Goal: Information Seeking & Learning: Learn about a topic

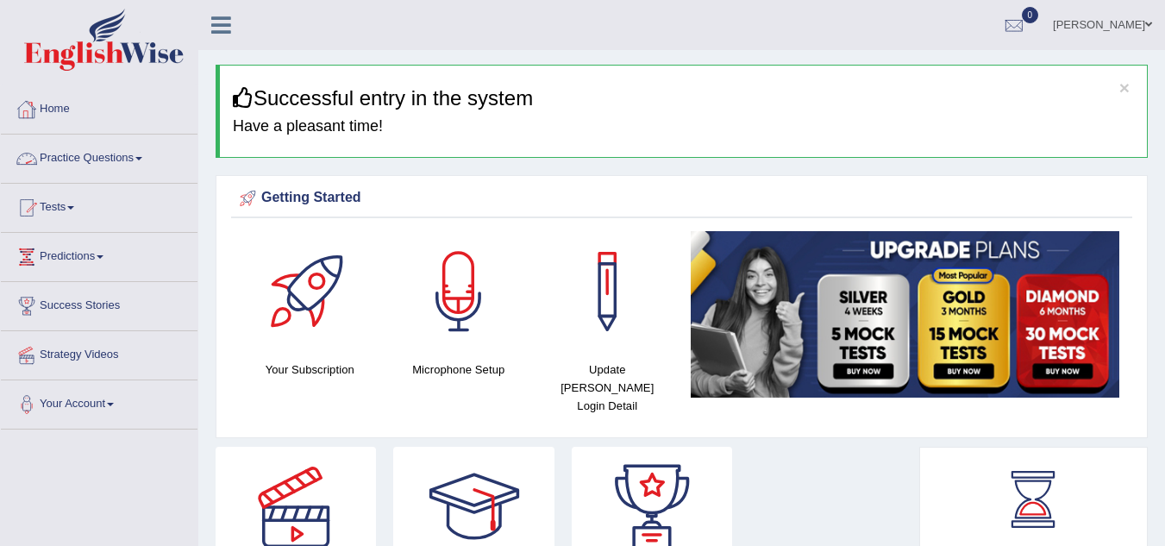
click at [142, 157] on span at bounding box center [138, 158] width 7 height 3
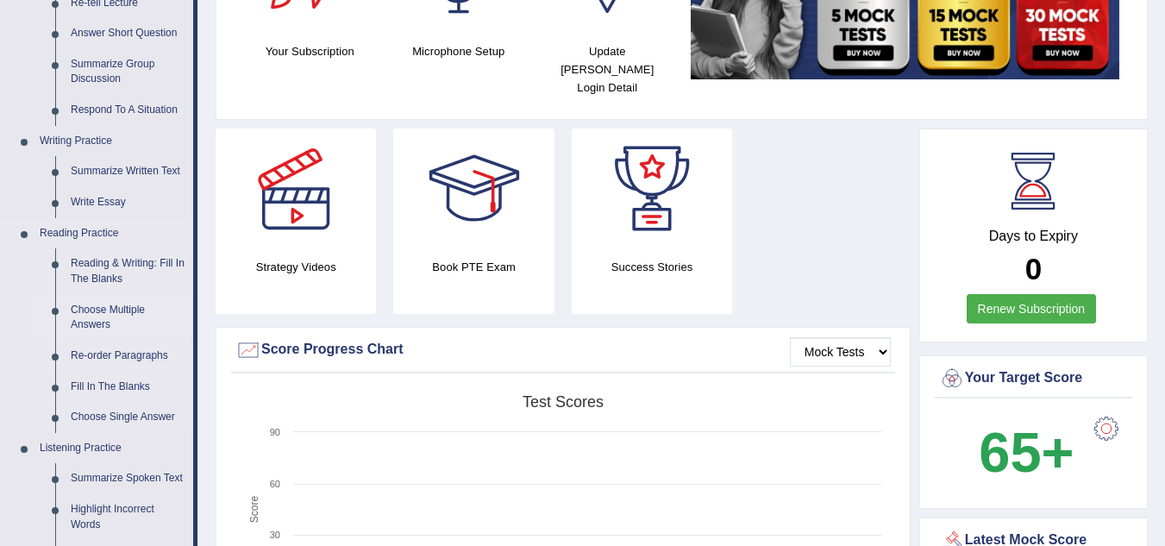
scroll to position [345, 0]
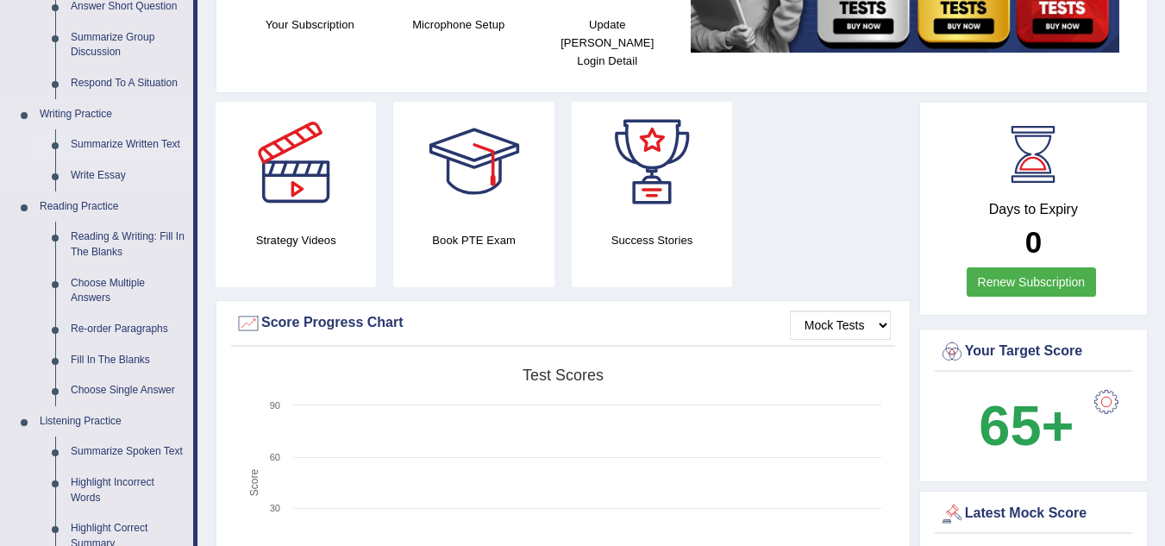
click at [151, 143] on link "Summarize Written Text" at bounding box center [128, 144] width 130 height 31
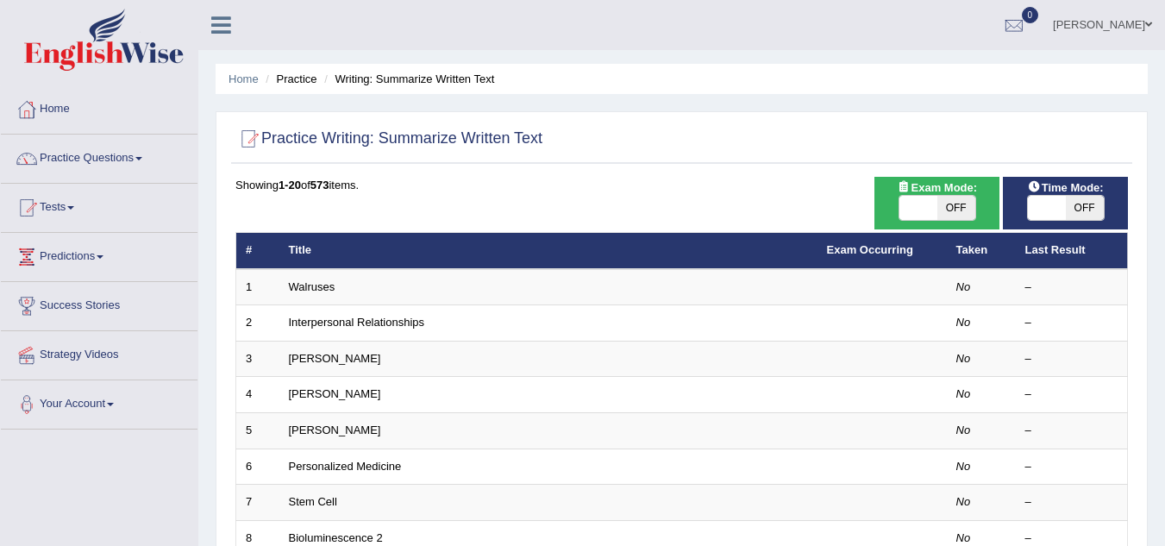
click at [959, 206] on span "OFF" at bounding box center [956, 208] width 38 height 24
checkbox input "true"
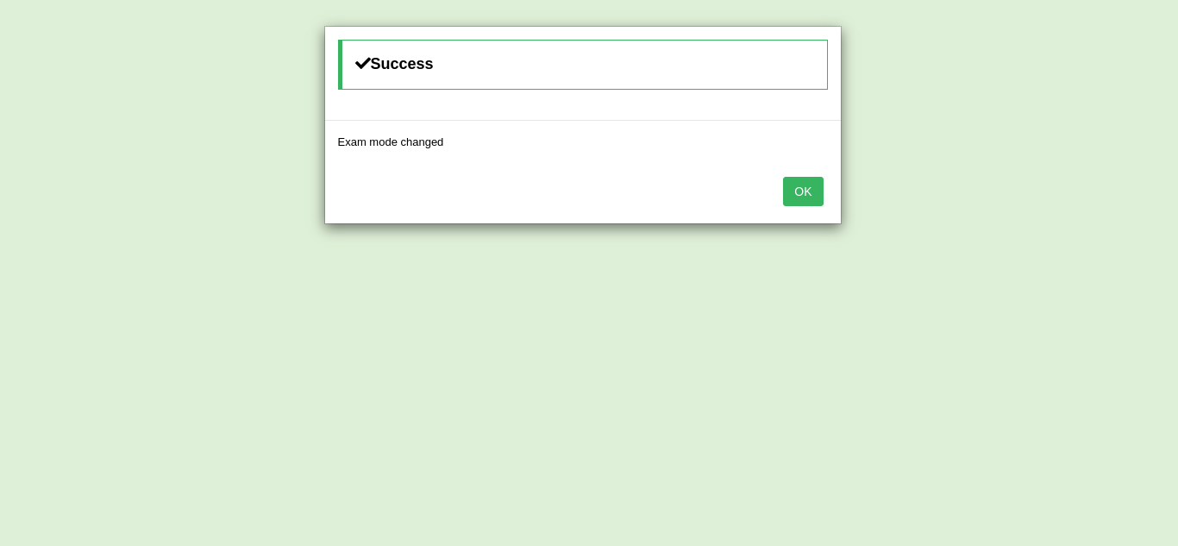
click at [810, 192] on button "OK" at bounding box center [803, 191] width 40 height 29
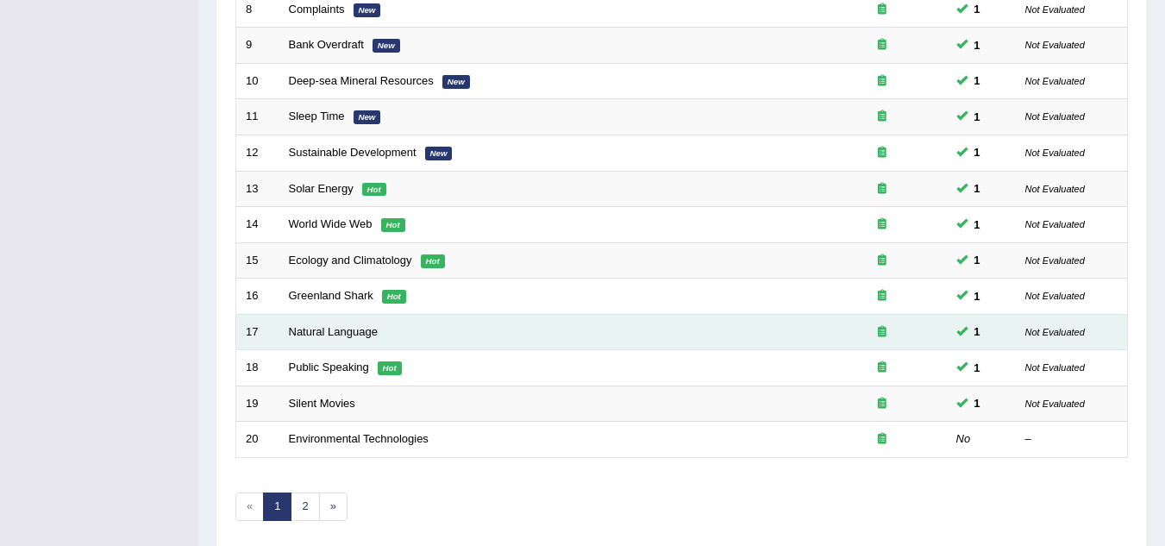
scroll to position [596, 0]
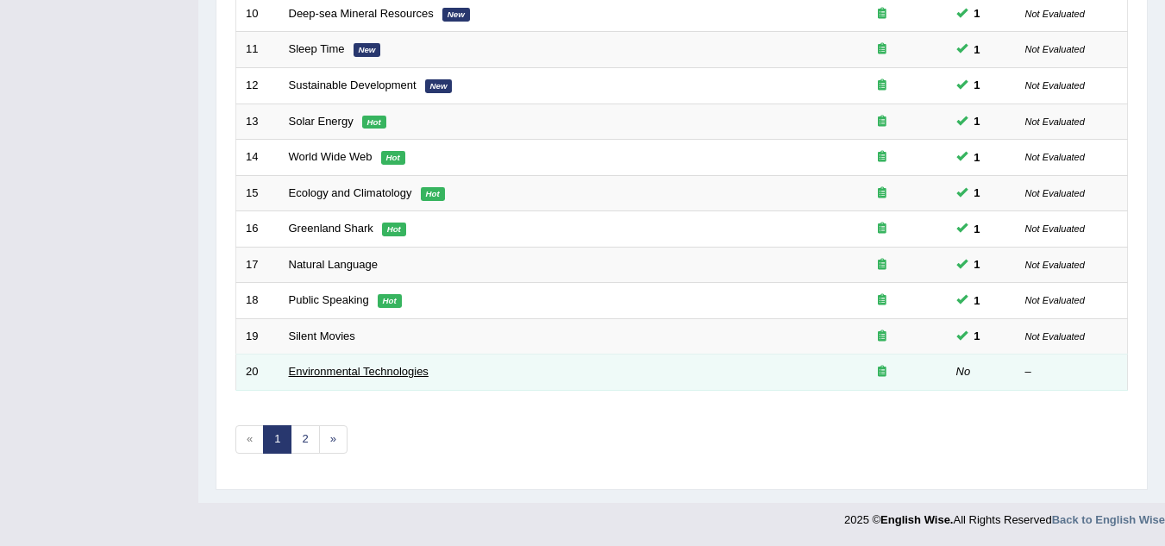
click at [305, 366] on link "Environmental Technologies" at bounding box center [359, 371] width 140 height 13
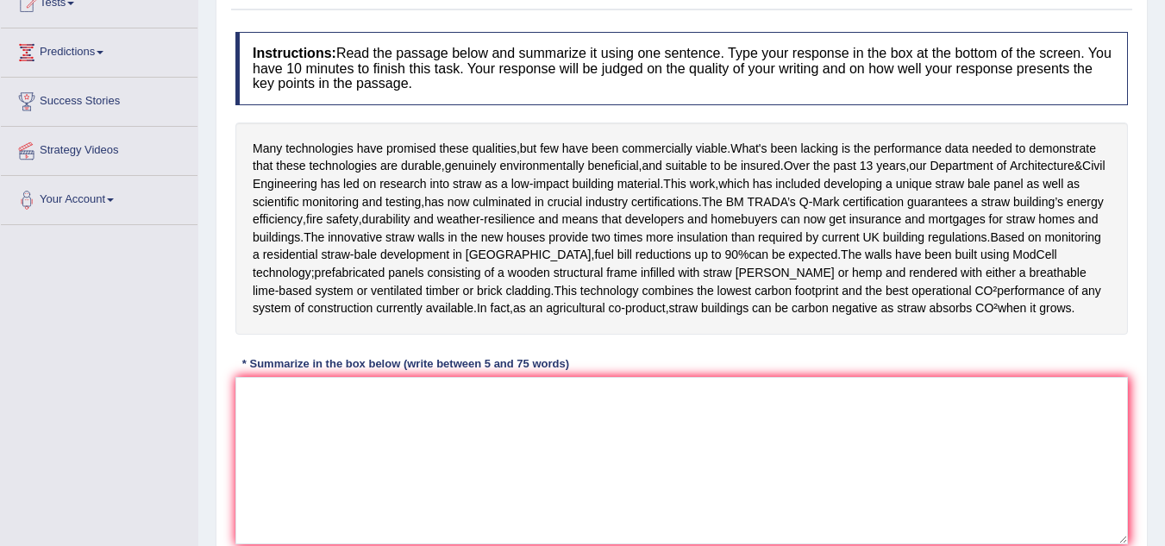
scroll to position [259, 0]
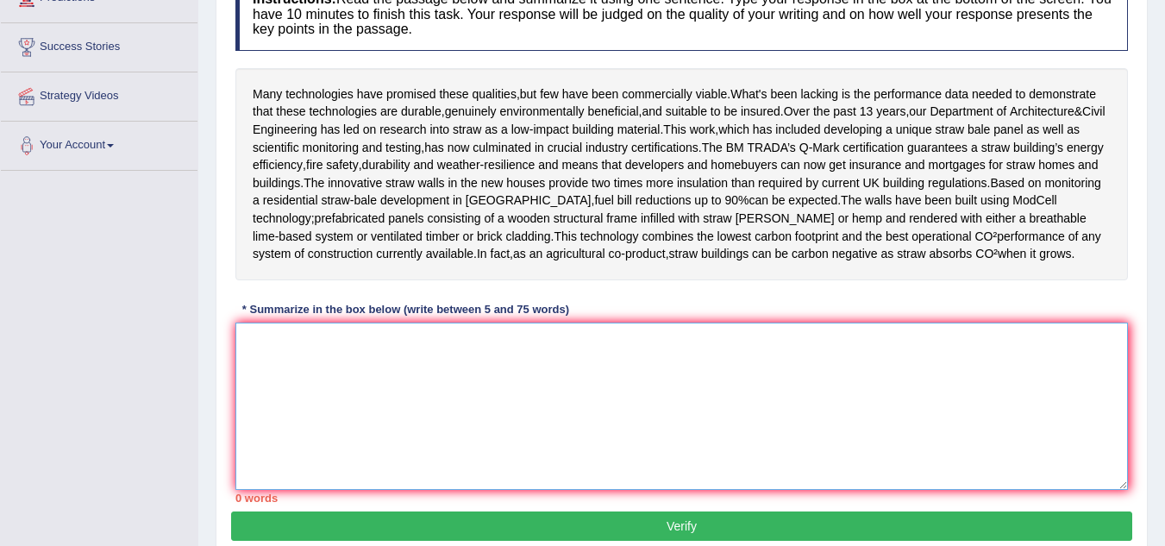
click at [322, 382] on textarea at bounding box center [681, 405] width 892 height 167
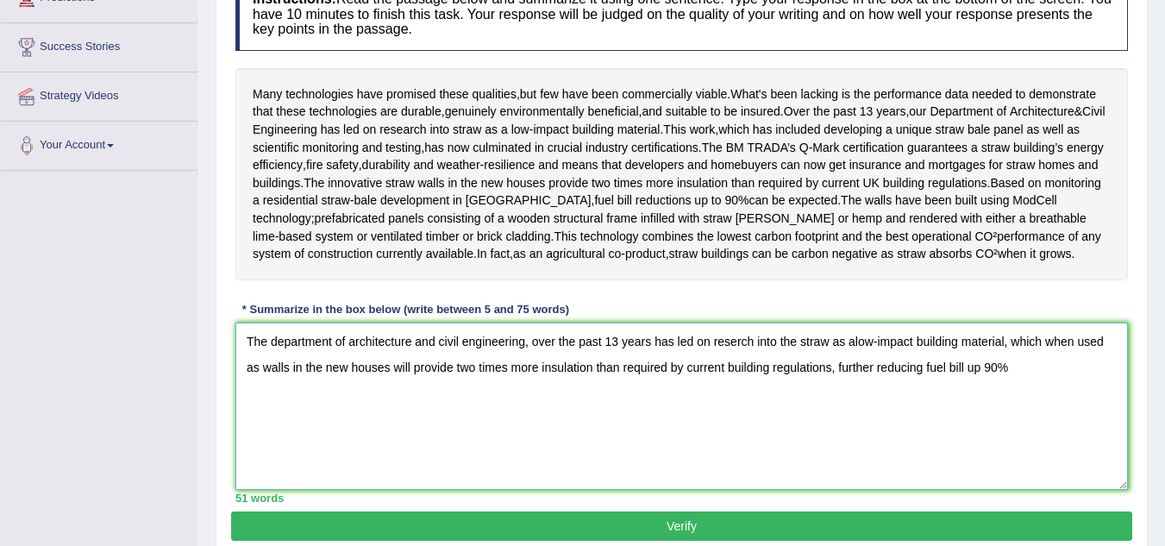
click at [738, 378] on textarea "The department of architecture and civil engineering, over the past 13 years ha…" at bounding box center [681, 405] width 892 height 167
click at [862, 378] on textarea "The department of architecture and civil engineering, over the past 13 years ha…" at bounding box center [681, 405] width 892 height 167
drag, startPoint x: 1054, startPoint y: 378, endPoint x: 1084, endPoint y: 410, distance: 44.0
click at [1053, 378] on textarea "The department of architecture and civil engineering, over the past 13 years ha…" at bounding box center [681, 405] width 892 height 167
click at [1055, 409] on textarea "The department of architecture and civil engineering, over the past 13 years ha…" at bounding box center [681, 405] width 892 height 167
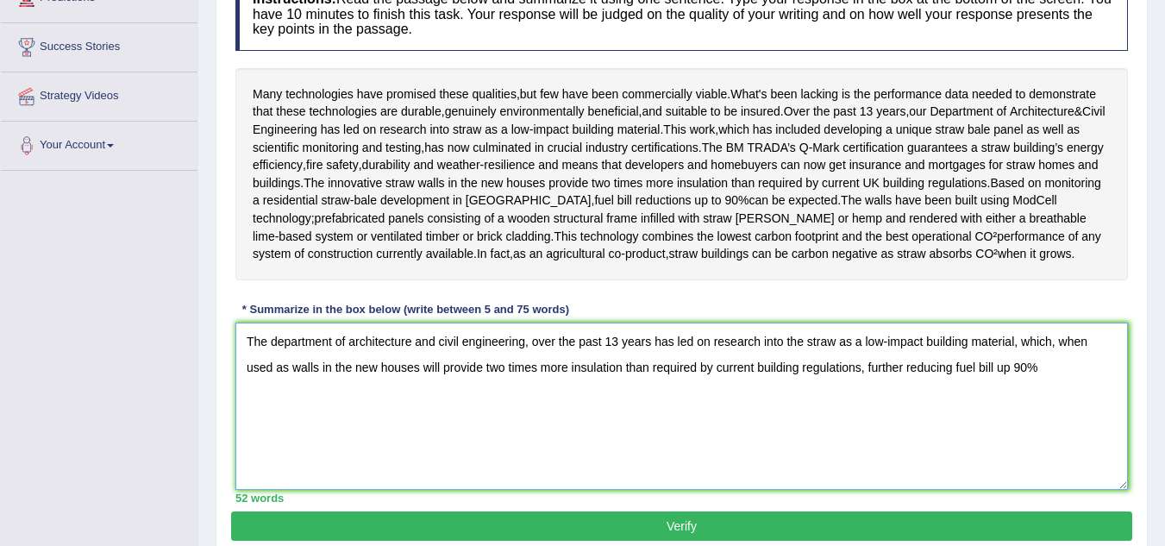
drag, startPoint x: 1088, startPoint y: 378, endPoint x: 1024, endPoint y: 386, distance: 64.4
click at [1024, 386] on textarea "The department of architecture and civil engineering, over the past 13 years ha…" at bounding box center [681, 405] width 892 height 167
drag, startPoint x: 1053, startPoint y: 376, endPoint x: 1063, endPoint y: 448, distance: 73.2
click at [1050, 389] on textarea "The department of architecture and civil engineering, over the past 13 years ha…" at bounding box center [681, 405] width 892 height 167
click at [1013, 403] on textarea "The department of architecture and civil engineering, over the past 13 years ha…" at bounding box center [681, 405] width 892 height 167
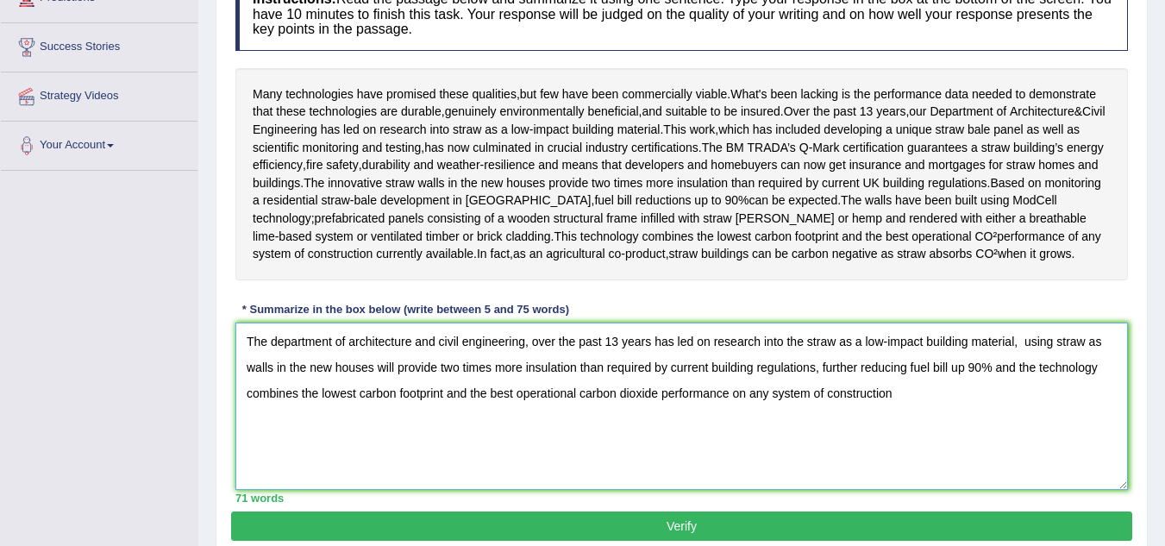
click at [1016, 404] on textarea "The department of architecture and civil engineering, over the past 13 years ha…" at bounding box center [681, 405] width 892 height 167
click at [897, 433] on textarea "The department of architecture and civil engineering, over the past 13 years ha…" at bounding box center [681, 405] width 892 height 167
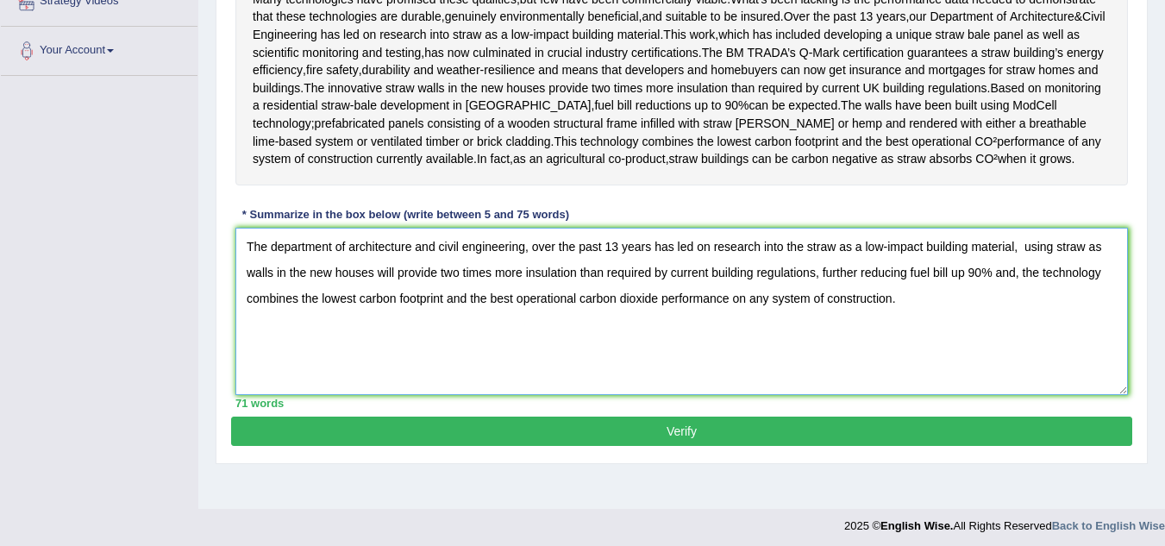
scroll to position [364, 0]
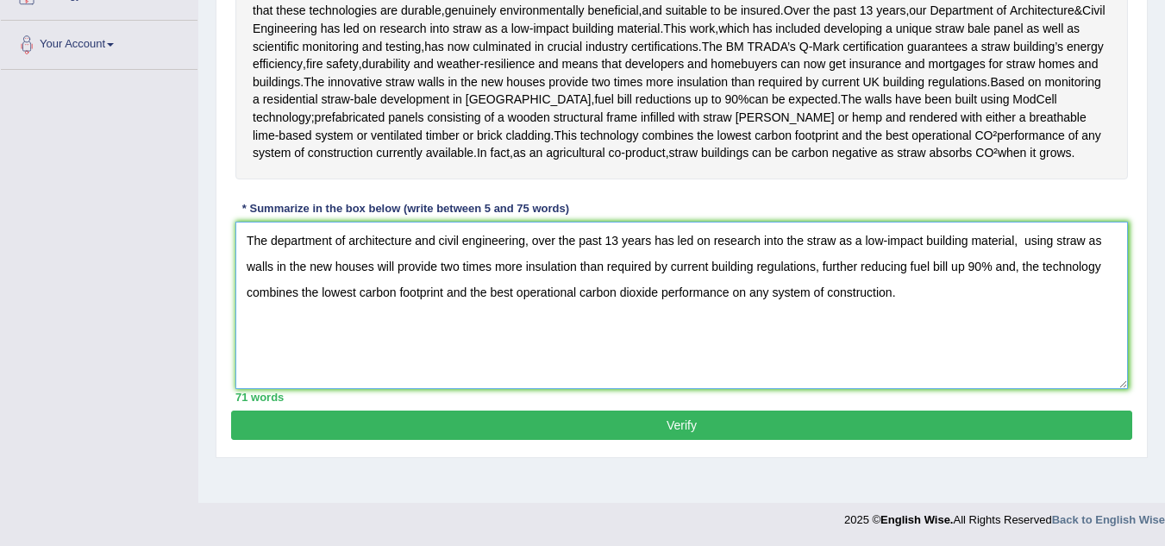
type textarea "The department of architecture and civil engineering, over the past 13 years ha…"
click at [644, 440] on button "Verify" at bounding box center [681, 424] width 901 height 29
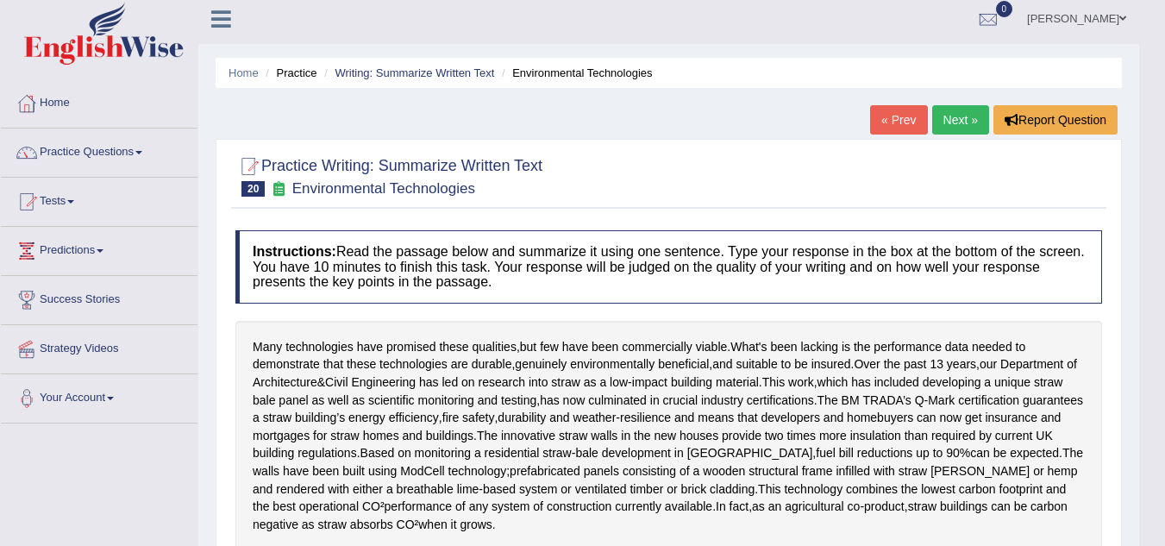
scroll to position [0, 0]
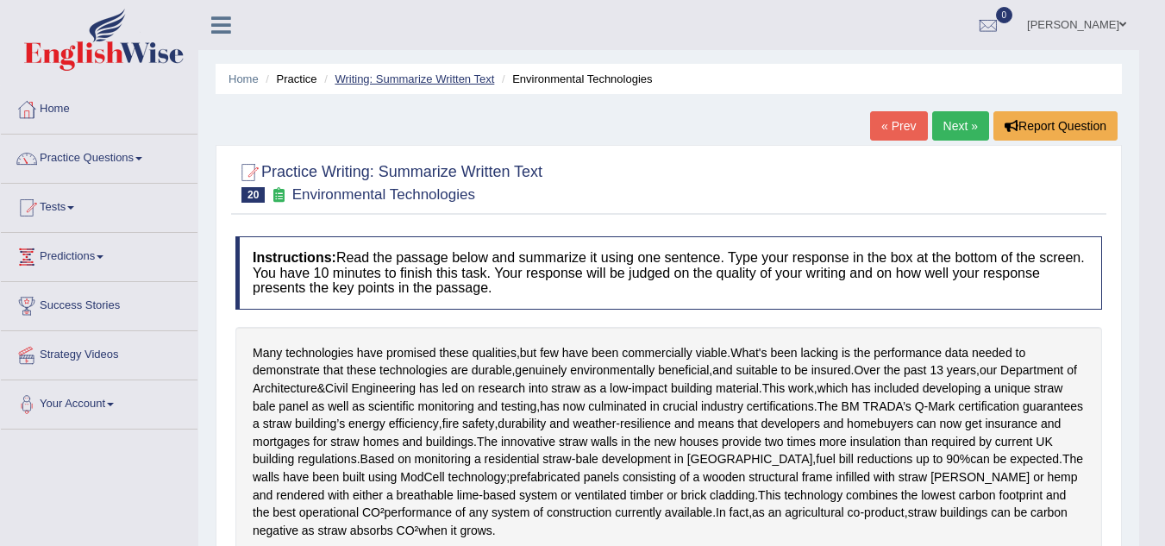
click at [409, 77] on link "Writing: Summarize Written Text" at bounding box center [413, 78] width 159 height 13
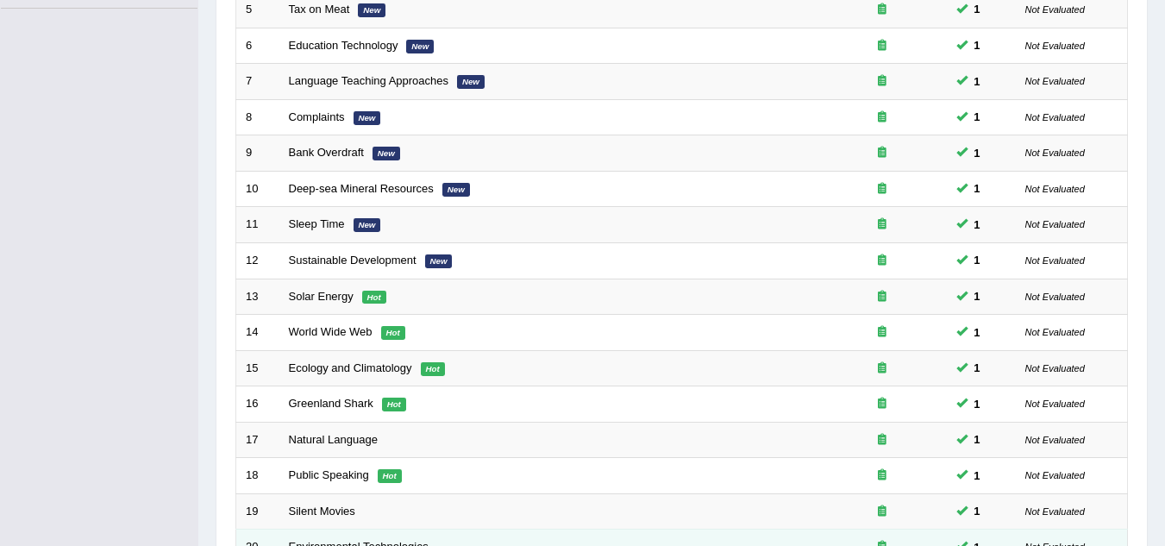
scroll to position [596, 0]
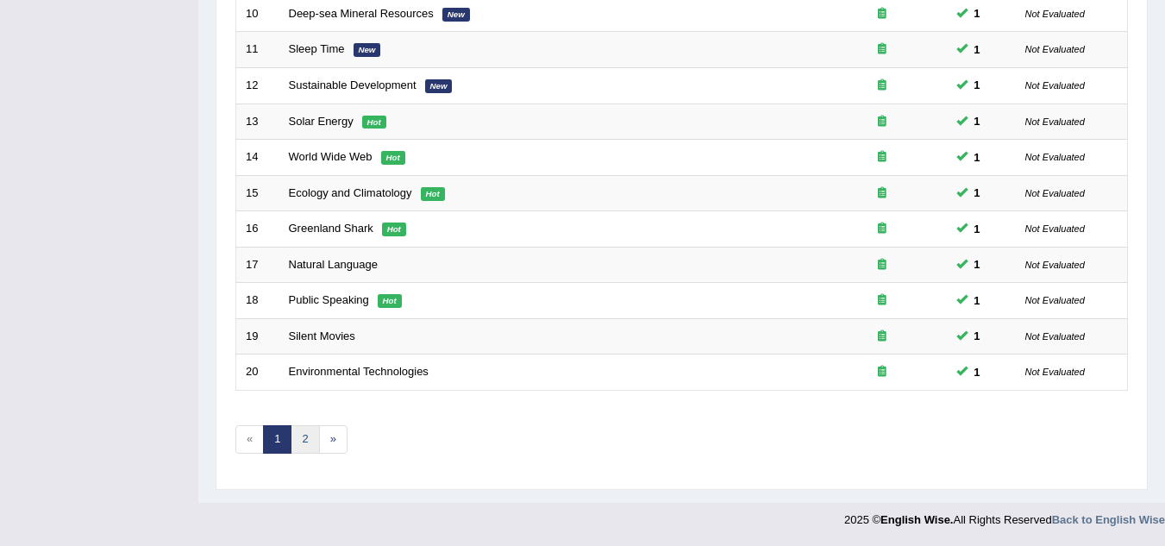
click at [309, 441] on link "2" at bounding box center [305, 439] width 28 height 28
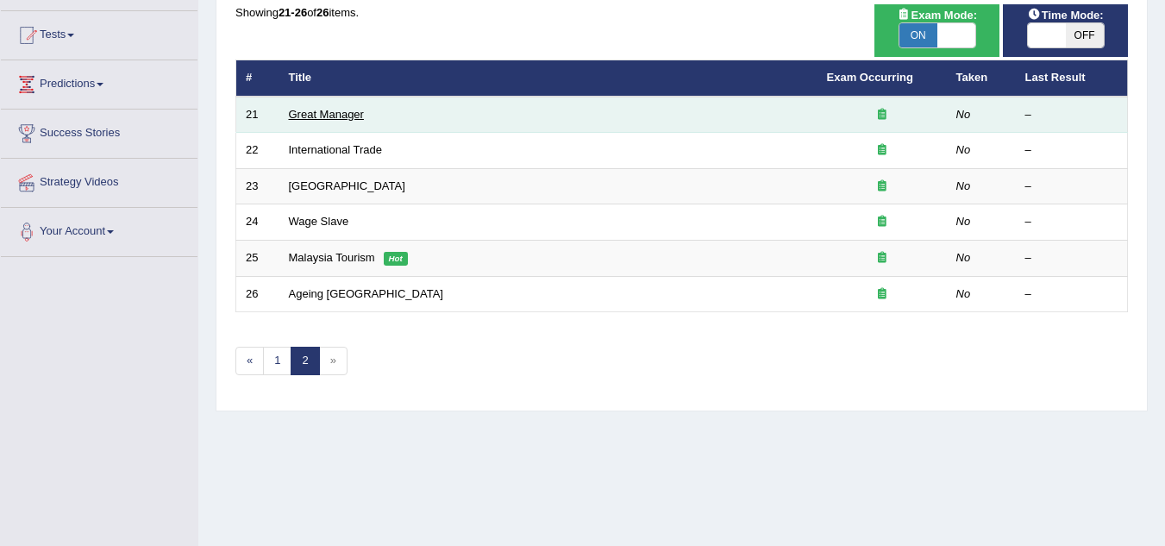
click at [311, 111] on link "Great Manager" at bounding box center [326, 114] width 75 height 13
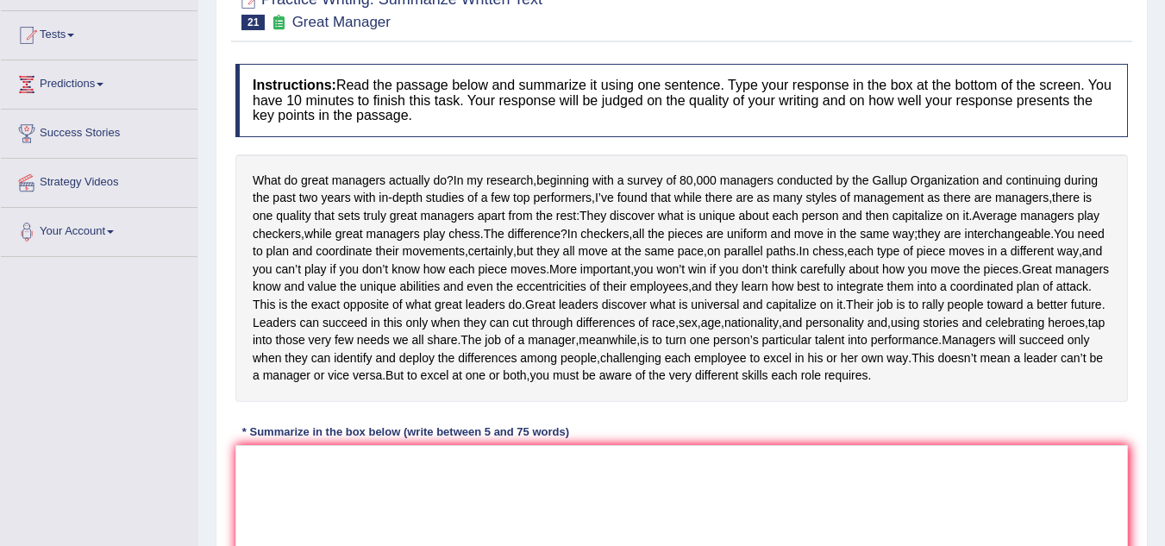
scroll to position [259, 0]
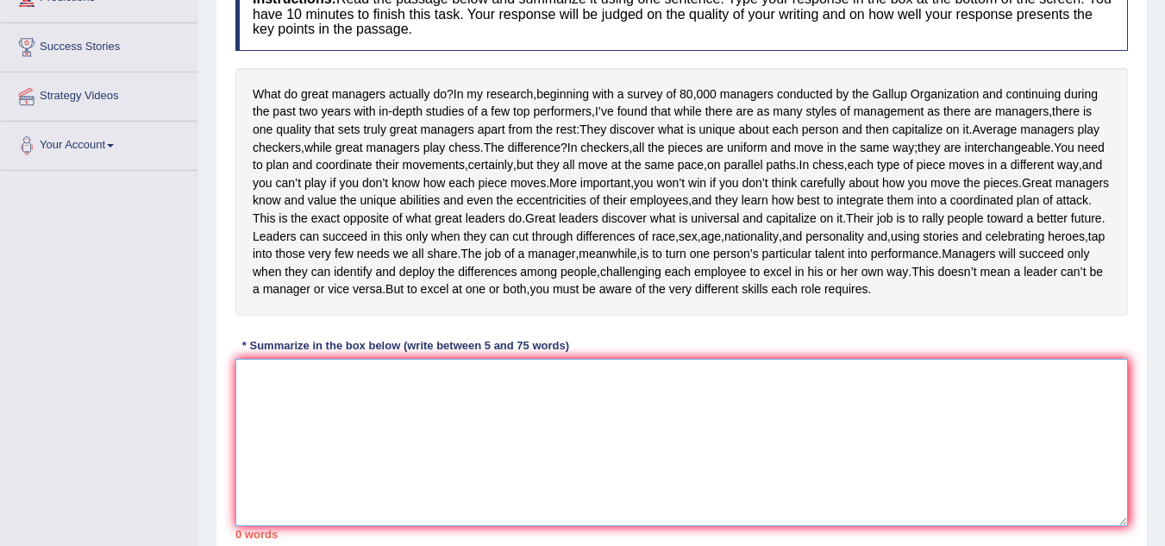
click at [468, 438] on textarea at bounding box center [681, 442] width 892 height 167
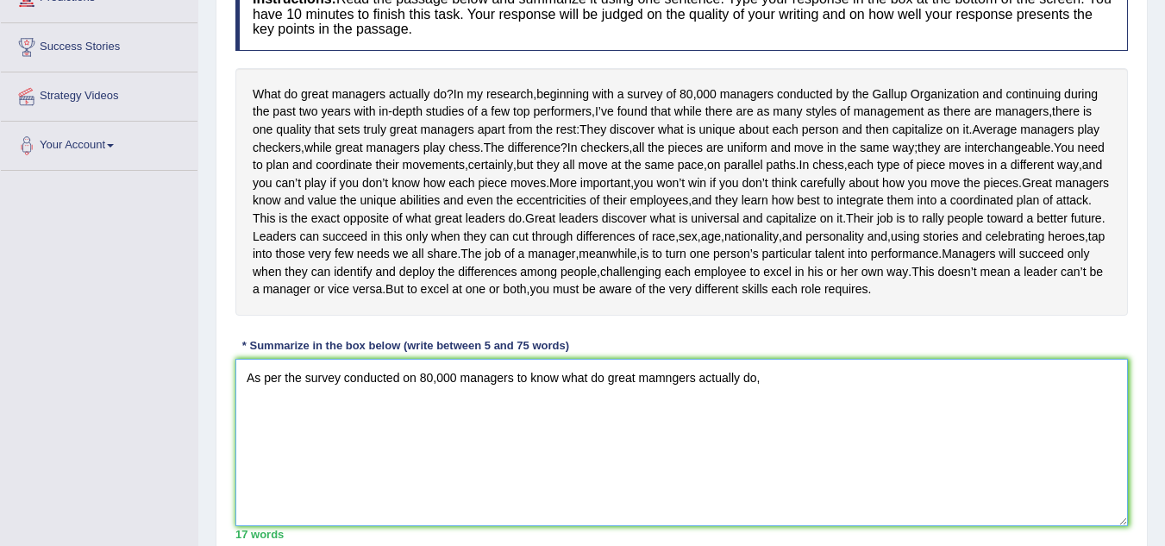
click at [514, 413] on textarea "As per the survey conducted on 80,000 managers to know what do great mamngers a…" at bounding box center [681, 442] width 892 height 167
click at [670, 413] on textarea "As per the survey conducted on 80,000 managers, to know what do great mamngers …" at bounding box center [681, 442] width 892 height 167
click at [777, 414] on textarea "As per the survey conducted on 80,000 managers, to know what do great managers …" at bounding box center [681, 442] width 892 height 167
click at [401, 412] on textarea "As per the survey conducted on 80,000 managers, to know what do great managers …" at bounding box center [681, 442] width 892 height 167
click at [885, 413] on textarea "As per the survey conducted by Gallup organization on 80,000 managers, to know …" at bounding box center [681, 442] width 892 height 167
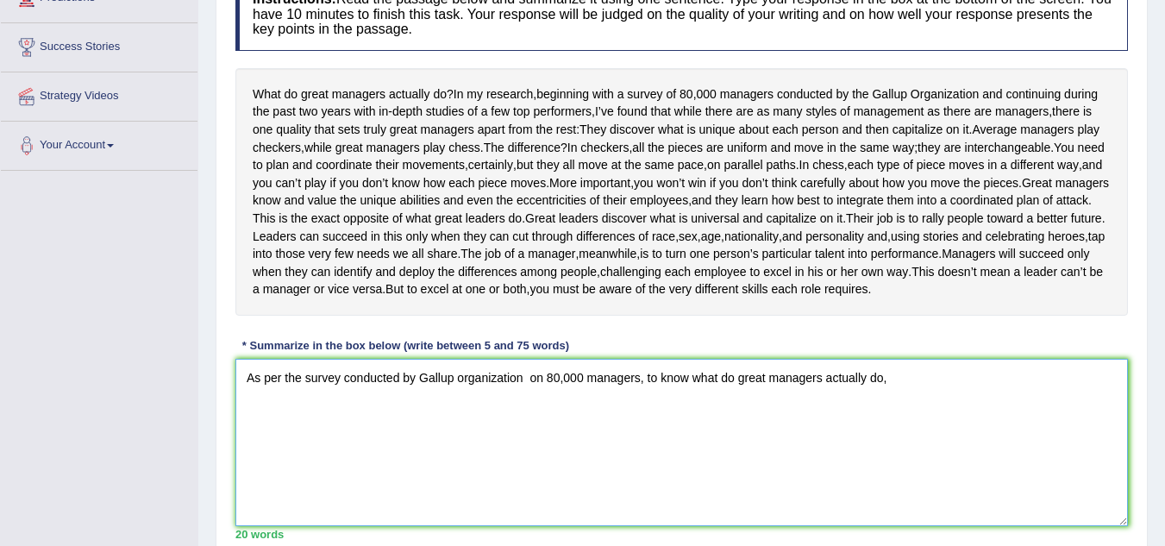
drag, startPoint x: 888, startPoint y: 416, endPoint x: 920, endPoint y: 424, distance: 33.0
click at [891, 416] on textarea "As per the survey conducted by Gallup organization on 80,000 managers, to know …" at bounding box center [681, 442] width 892 height 167
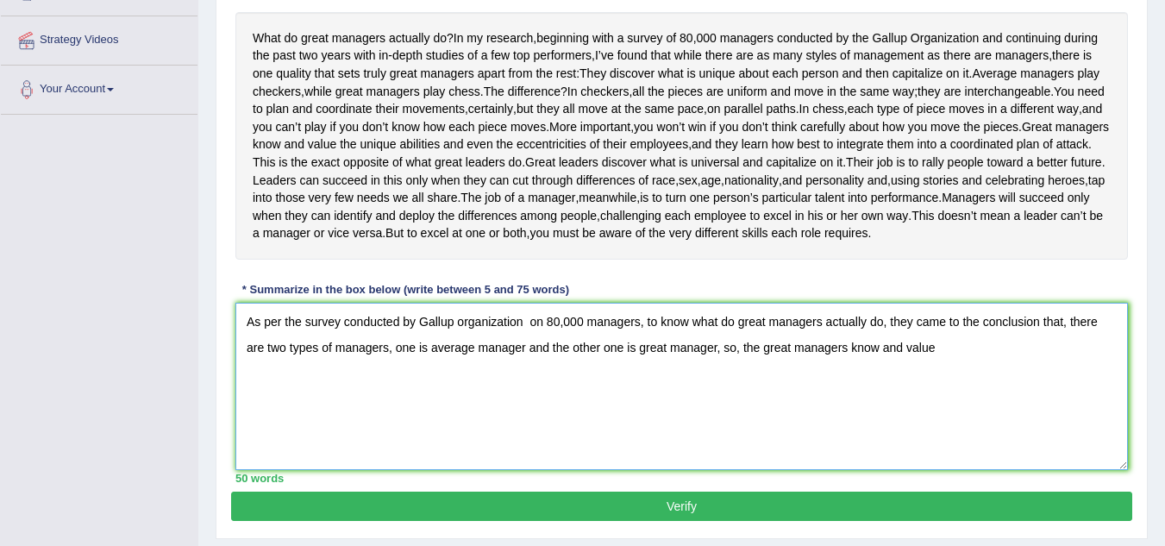
scroll to position [345, 0]
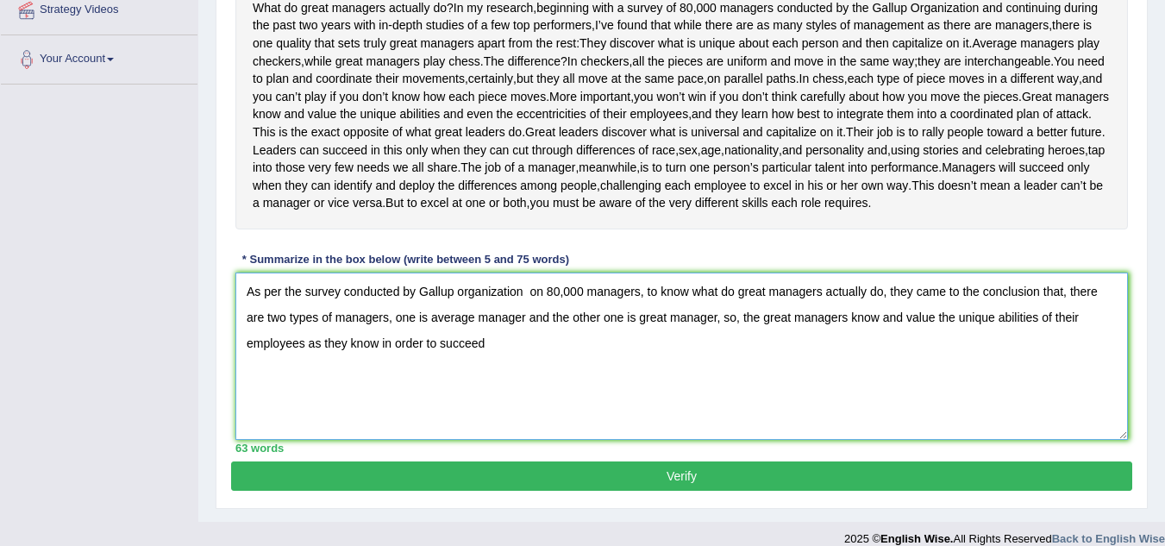
click at [321, 380] on textarea "As per the survey conducted by Gallup organization on 80,000 managers, to know …" at bounding box center [681, 355] width 892 height 167
click at [495, 380] on textarea "As per the survey conducted by Gallup organization on 80,000 managers, to know …" at bounding box center [681, 355] width 892 height 167
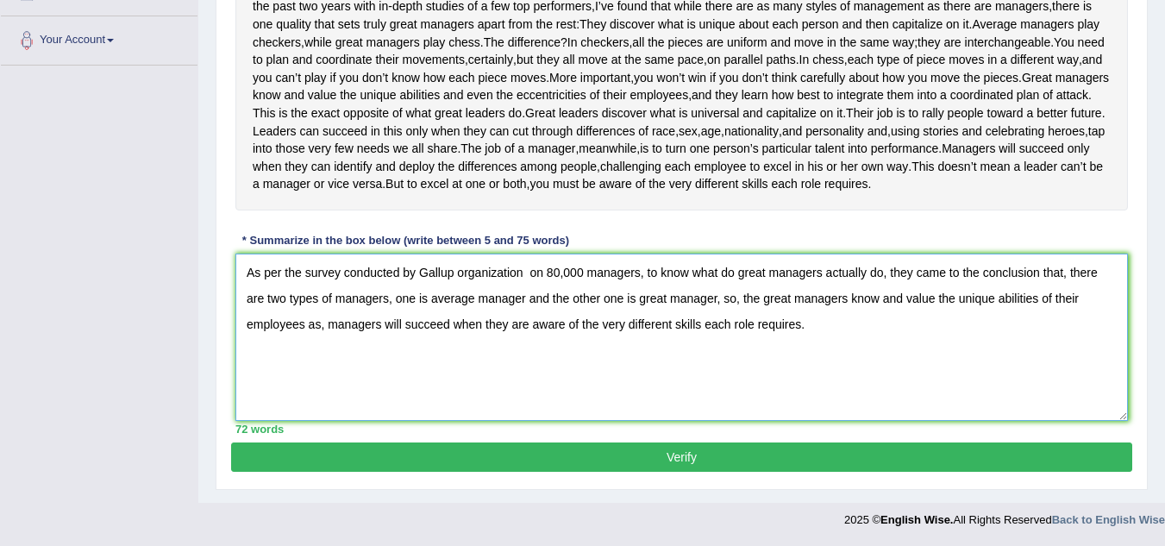
type textarea "As per the survey conducted by Gallup organization on 80,000 managers, to know …"
click at [703, 452] on button "Verify" at bounding box center [681, 456] width 901 height 29
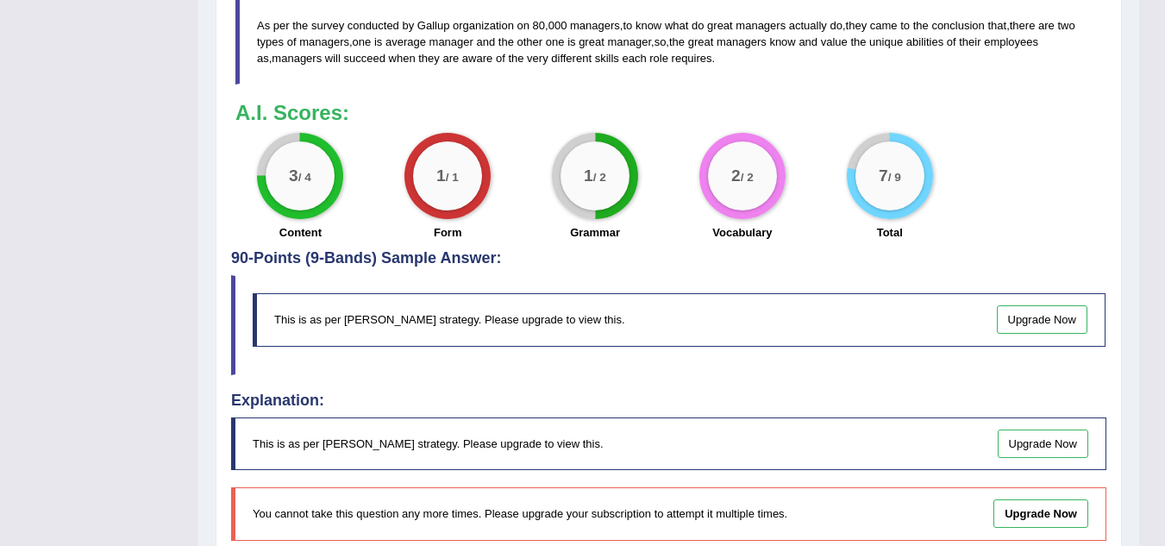
scroll to position [915, 0]
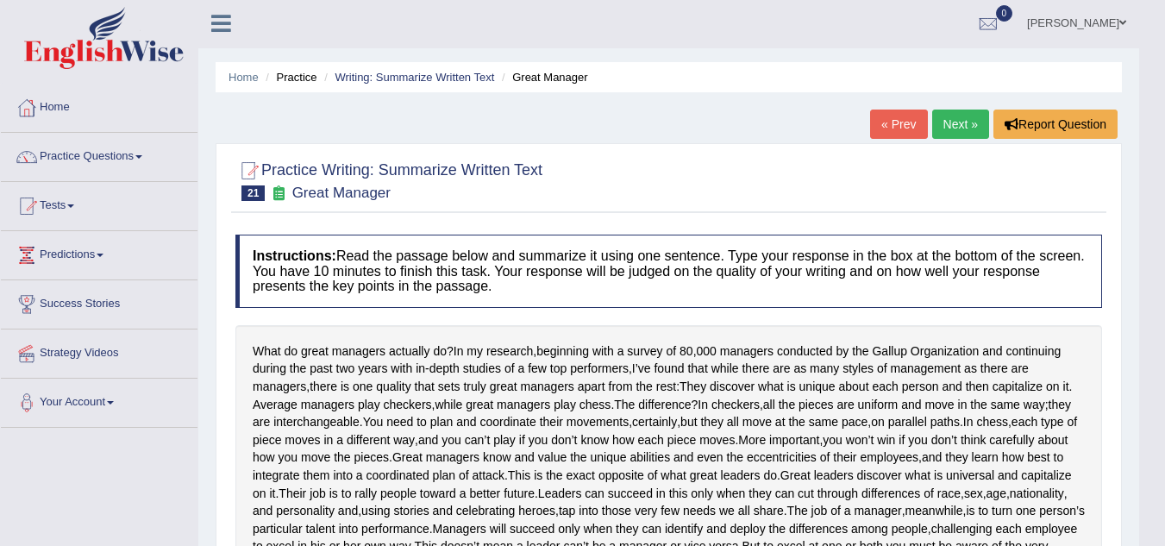
scroll to position [0, 0]
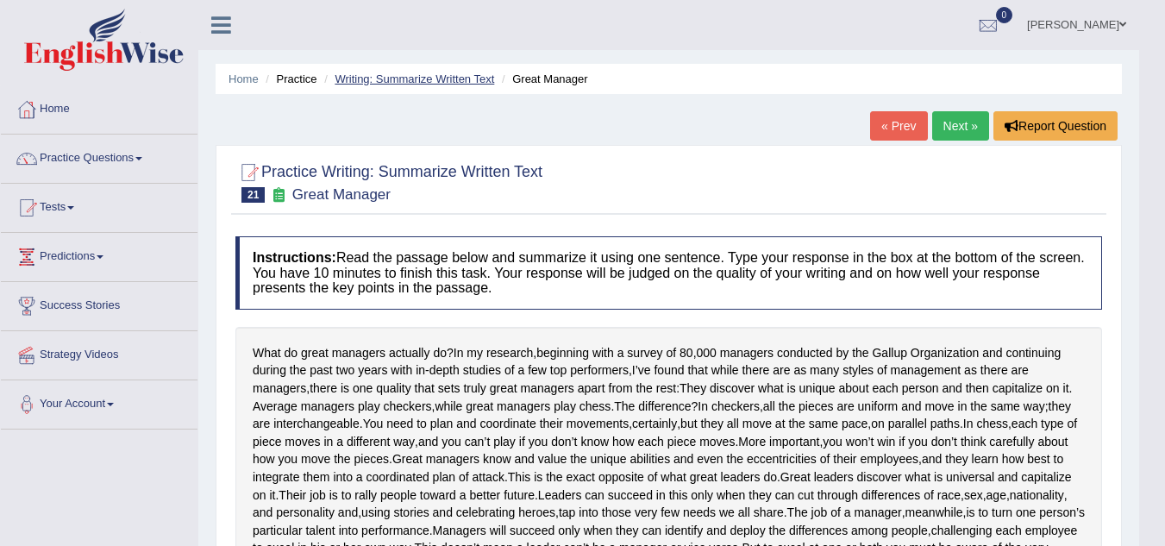
click at [401, 82] on link "Writing: Summarize Written Text" at bounding box center [413, 78] width 159 height 13
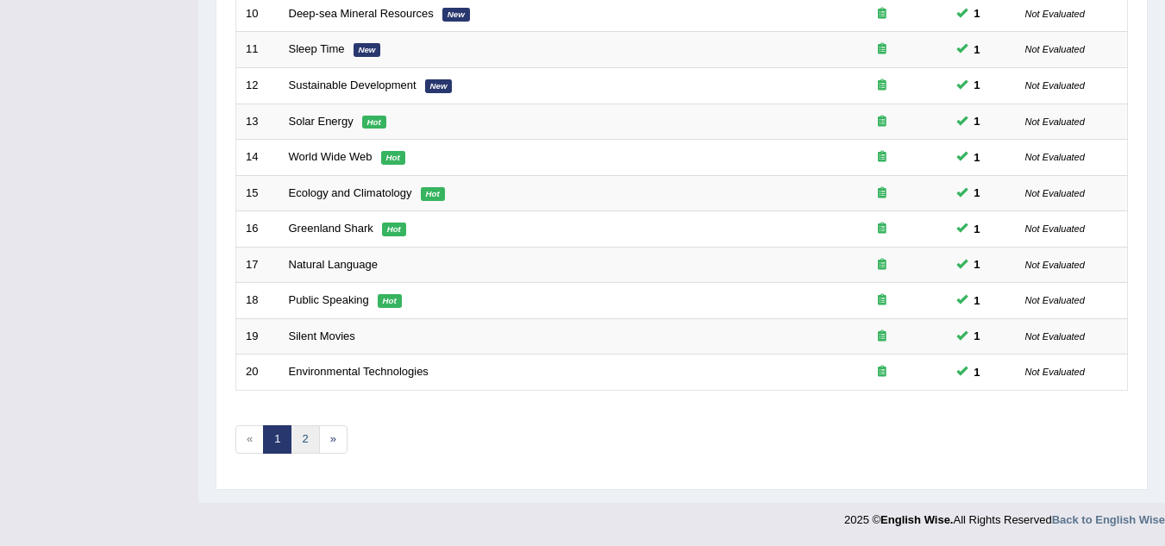
click at [316, 444] on link "2" at bounding box center [305, 439] width 28 height 28
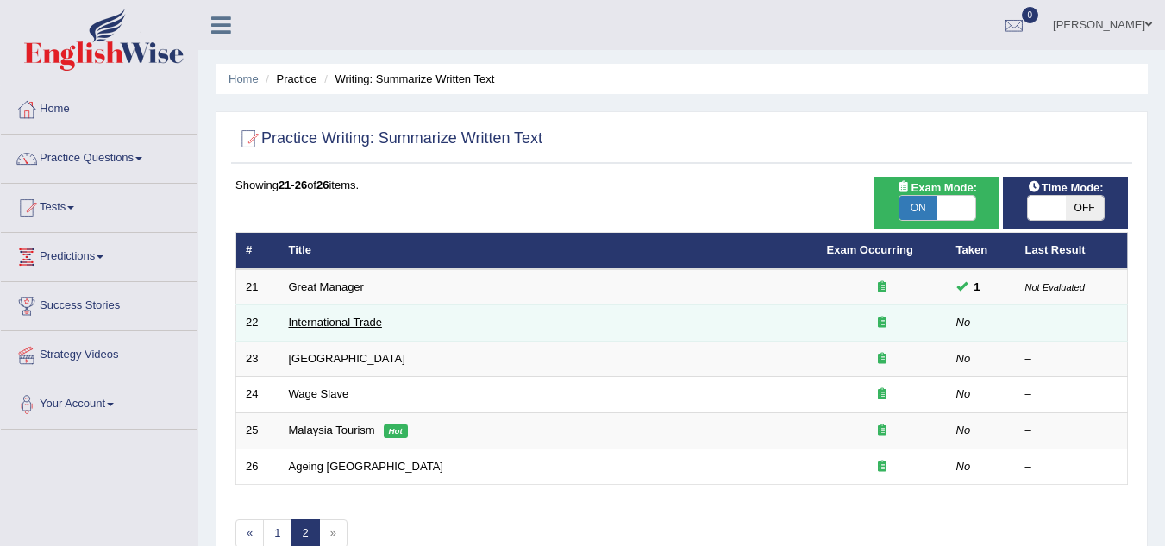
click at [357, 327] on link "International Trade" at bounding box center [335, 322] width 93 height 13
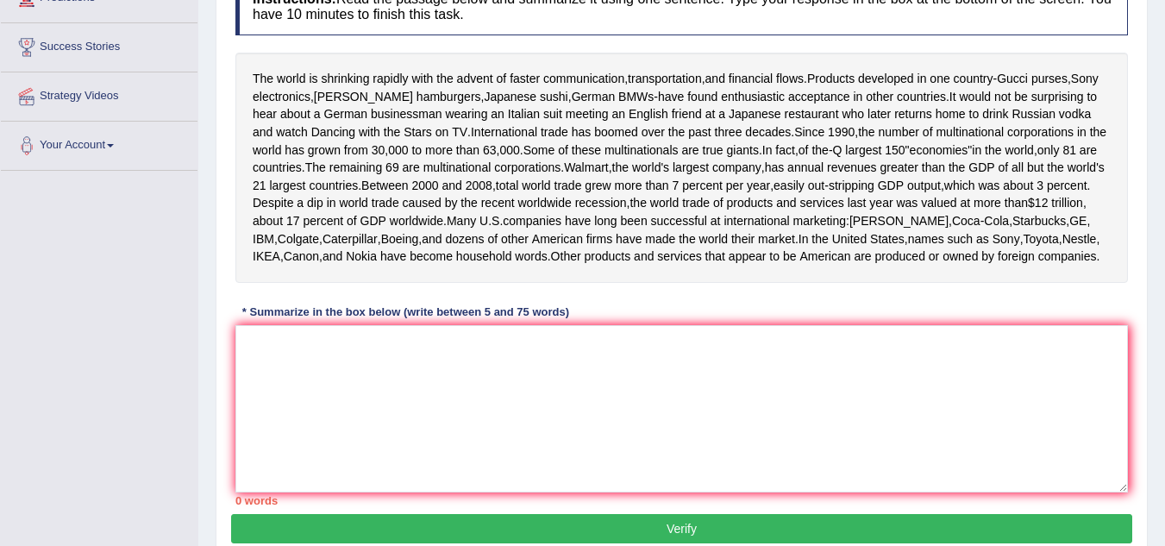
scroll to position [293, 0]
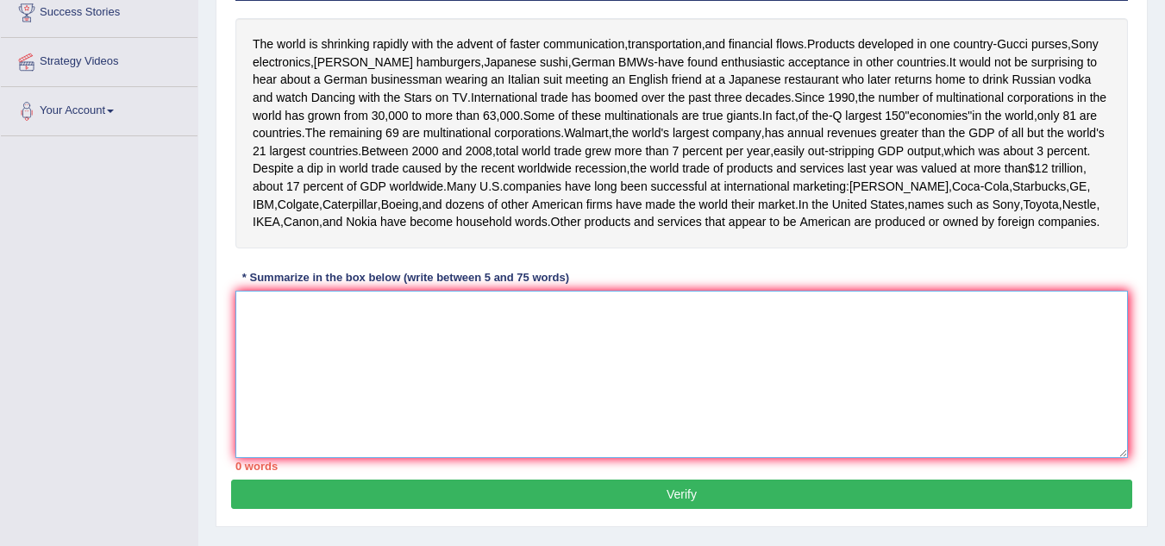
click at [561, 434] on textarea at bounding box center [681, 374] width 892 height 167
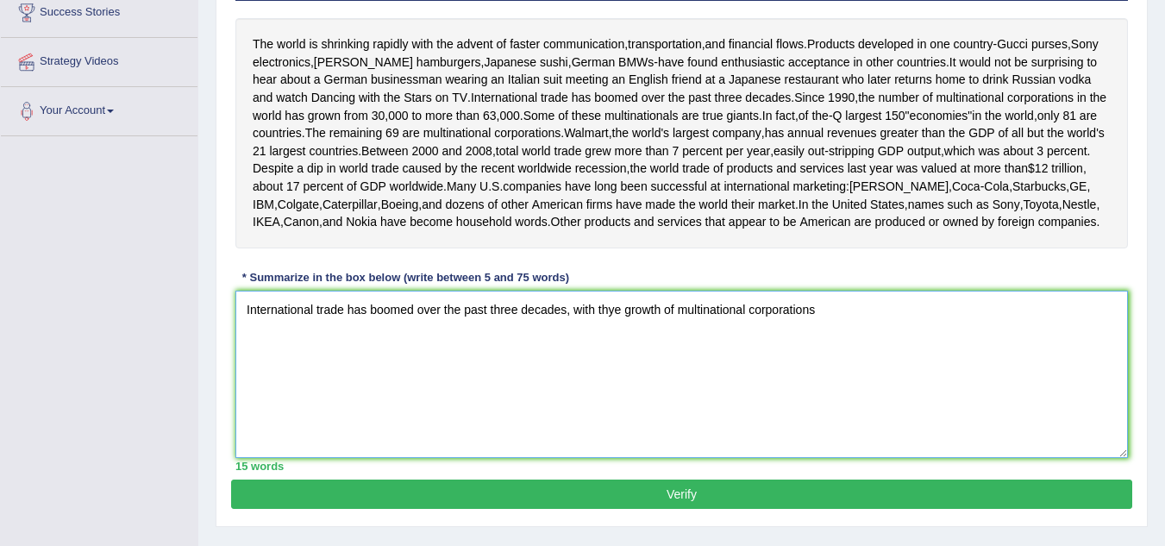
click at [614, 398] on textarea "International trade has boomed over the past three decades, with thye growth of…" at bounding box center [681, 374] width 892 height 167
click at [826, 397] on textarea "International trade has boomed over the past three decades, with the growth of …" at bounding box center [681, 374] width 892 height 167
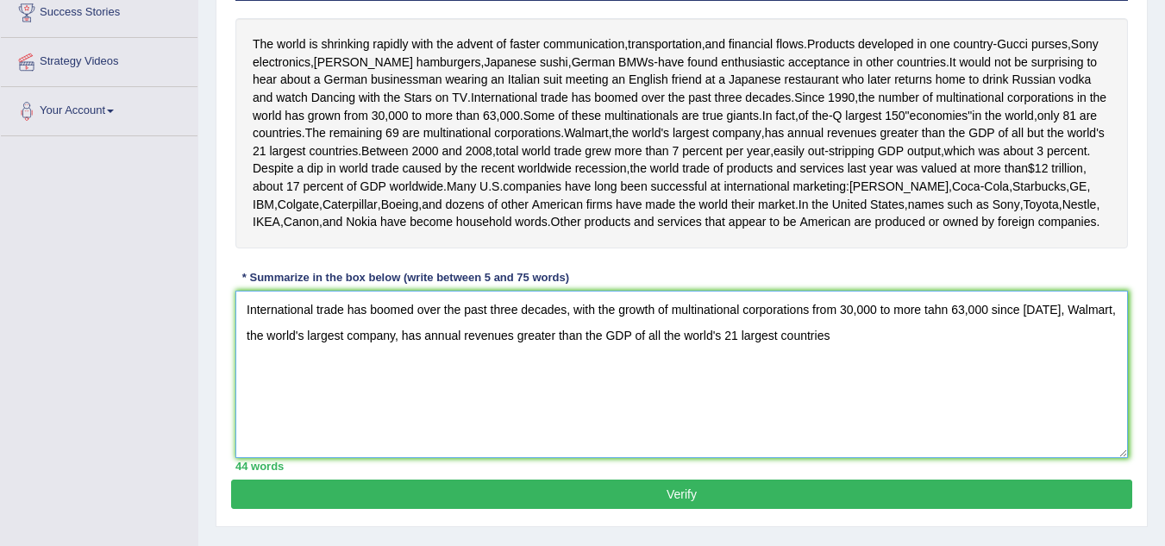
click at [632, 422] on textarea "International trade has boomed over the past three decades, with the growth of …" at bounding box center [681, 374] width 892 height 167
drag, startPoint x: 947, startPoint y: 397, endPoint x: 948, endPoint y: 406, distance: 8.7
click at [948, 399] on textarea "International trade has boomed over the past three decades, with the growth of …" at bounding box center [681, 374] width 892 height 167
click at [831, 425] on textarea "International trade has boomed over the past three decades, with the growth of …" at bounding box center [681, 374] width 892 height 167
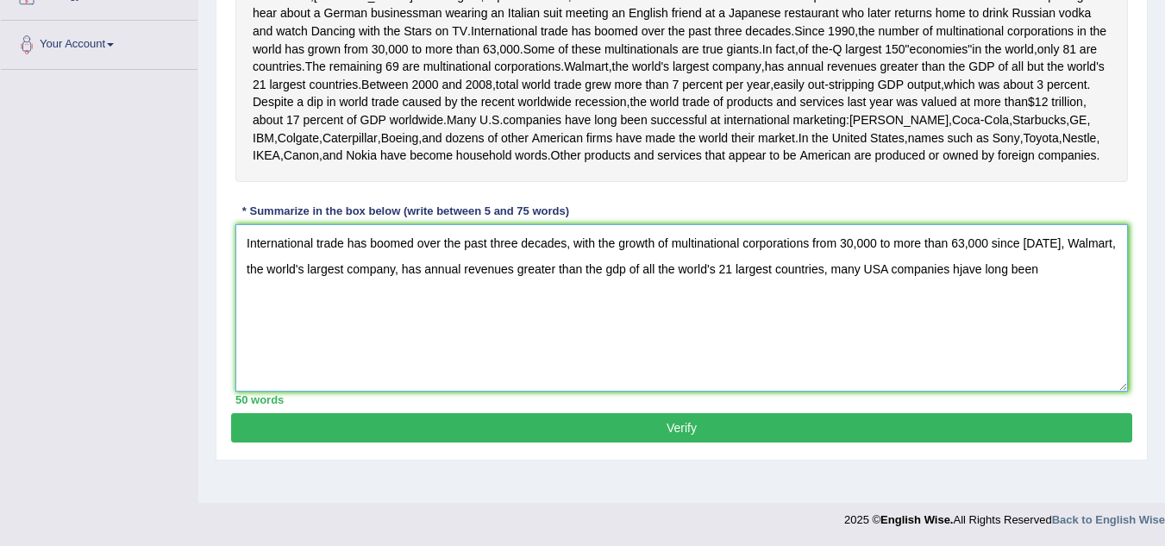
click at [964, 340] on textarea "International trade has boomed over the past three decades, with the growth of …" at bounding box center [681, 307] width 892 height 167
click at [1069, 342] on textarea "International trade has boomed over the past three decades, with the growth of …" at bounding box center [681, 307] width 892 height 167
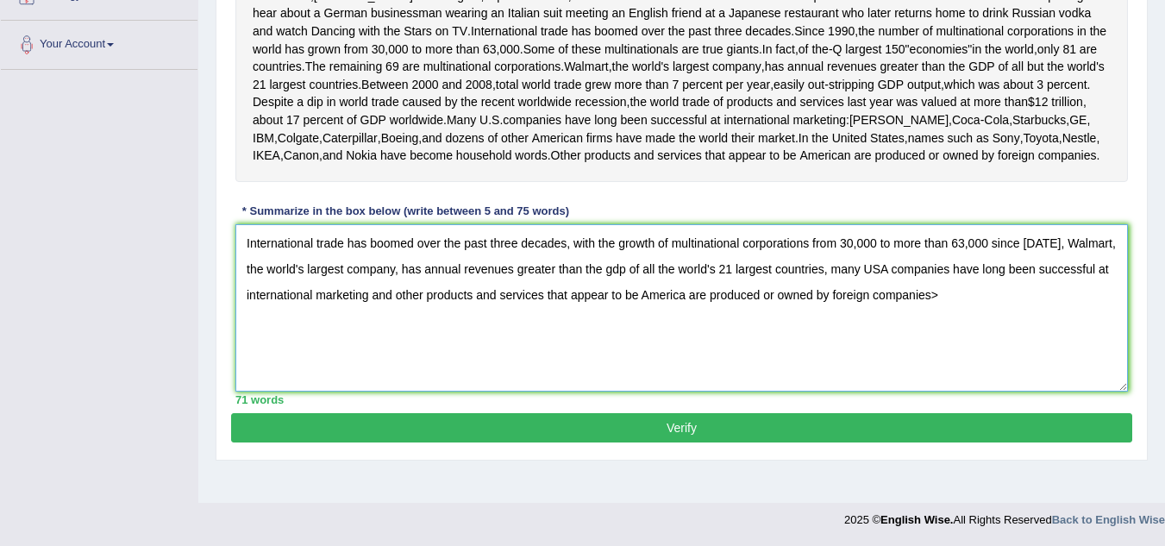
type textarea "International trade has boomed over the past three decades, with the growth of …"
click at [705, 442] on button "Verify" at bounding box center [681, 427] width 901 height 29
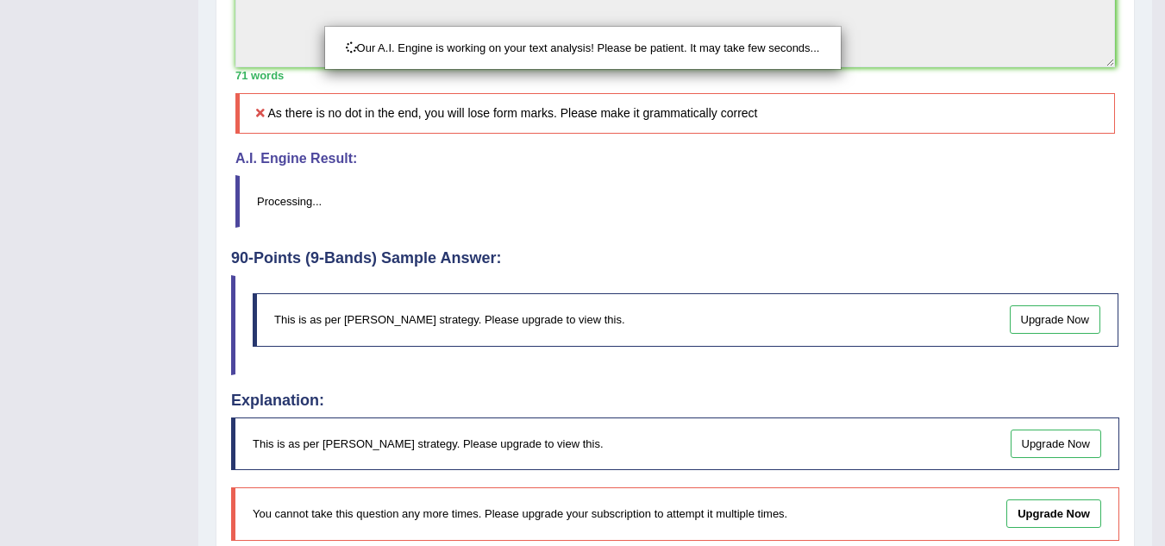
scroll to position [677, 0]
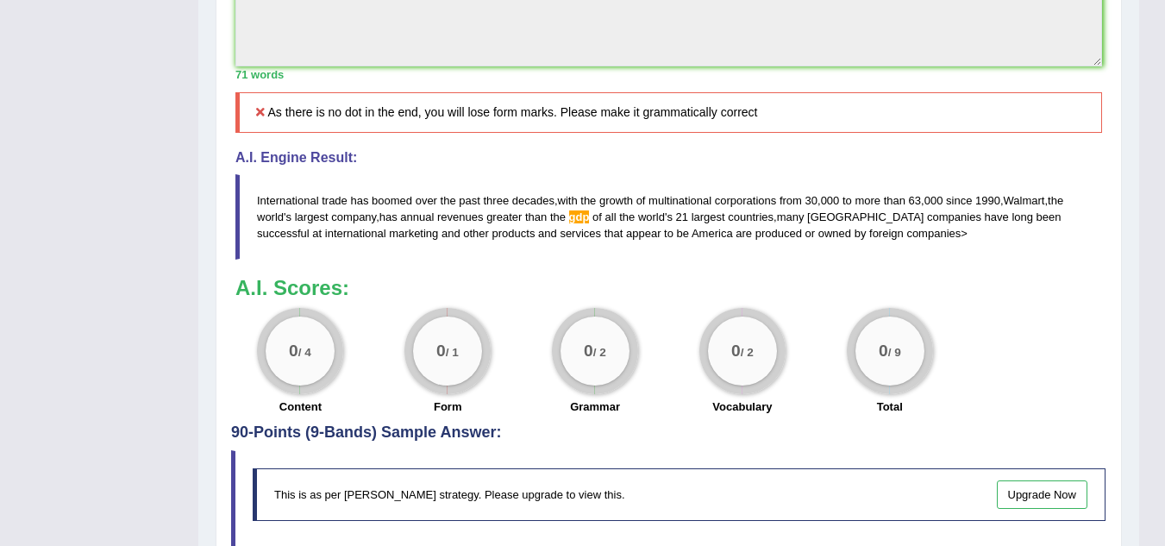
click at [259, 118] on icon at bounding box center [261, 112] width 16 height 12
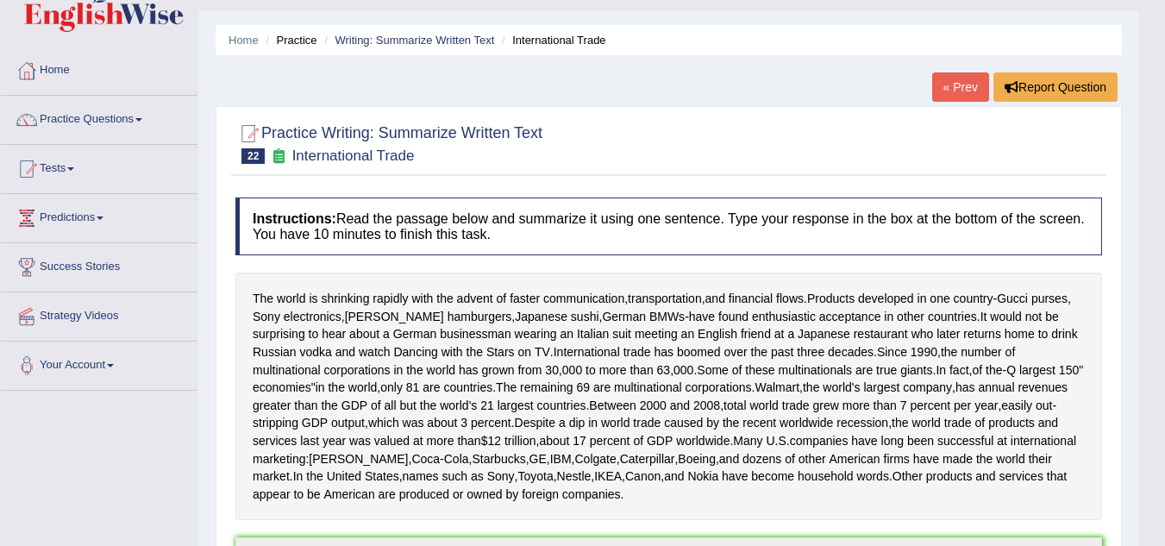
scroll to position [0, 0]
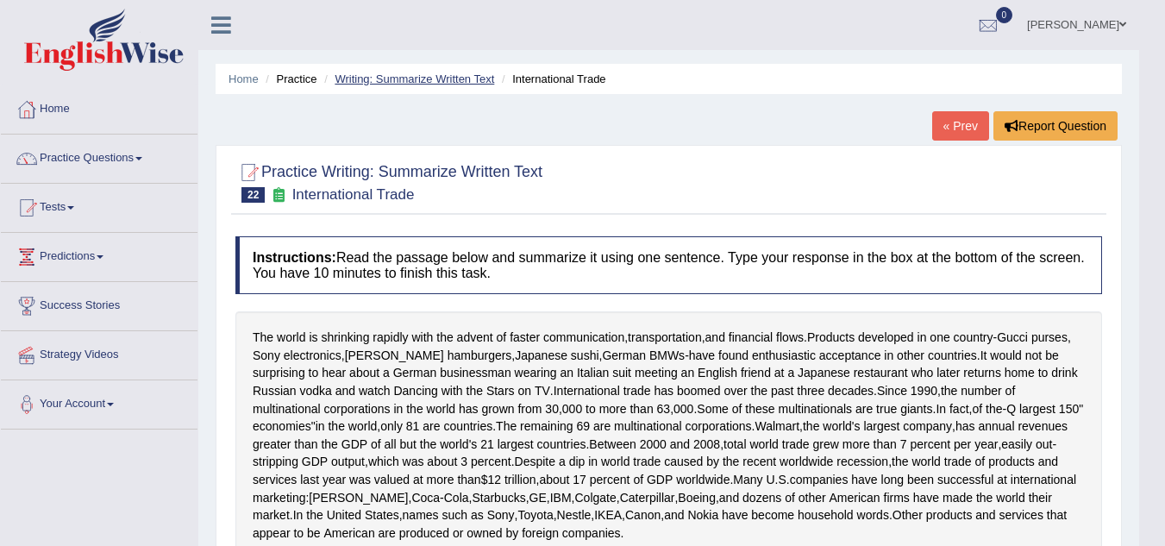
click at [429, 81] on link "Writing: Summarize Written Text" at bounding box center [413, 78] width 159 height 13
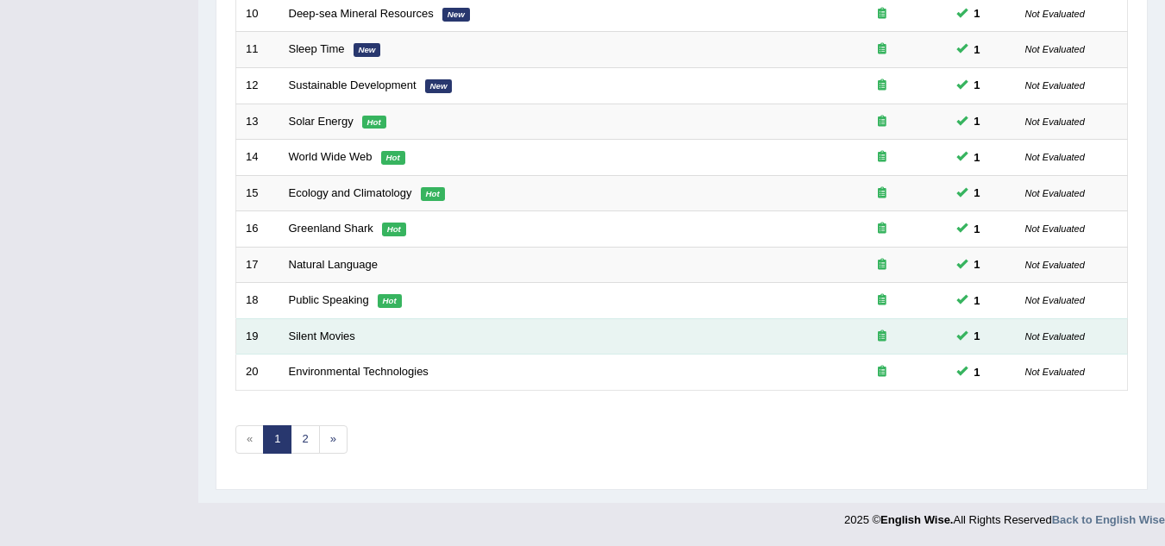
scroll to position [596, 0]
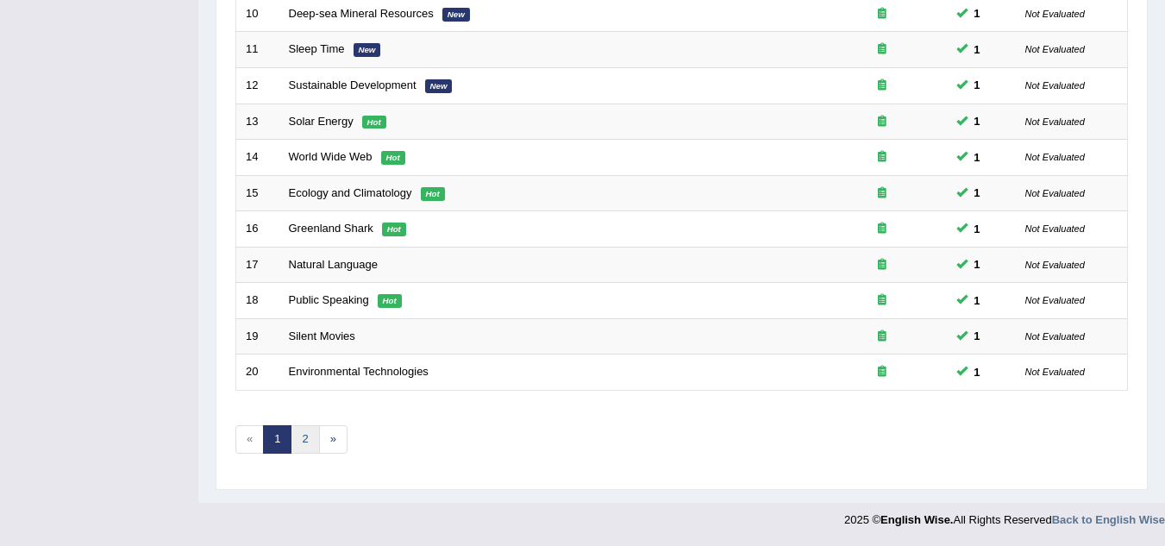
click at [316, 440] on link "2" at bounding box center [305, 439] width 28 height 28
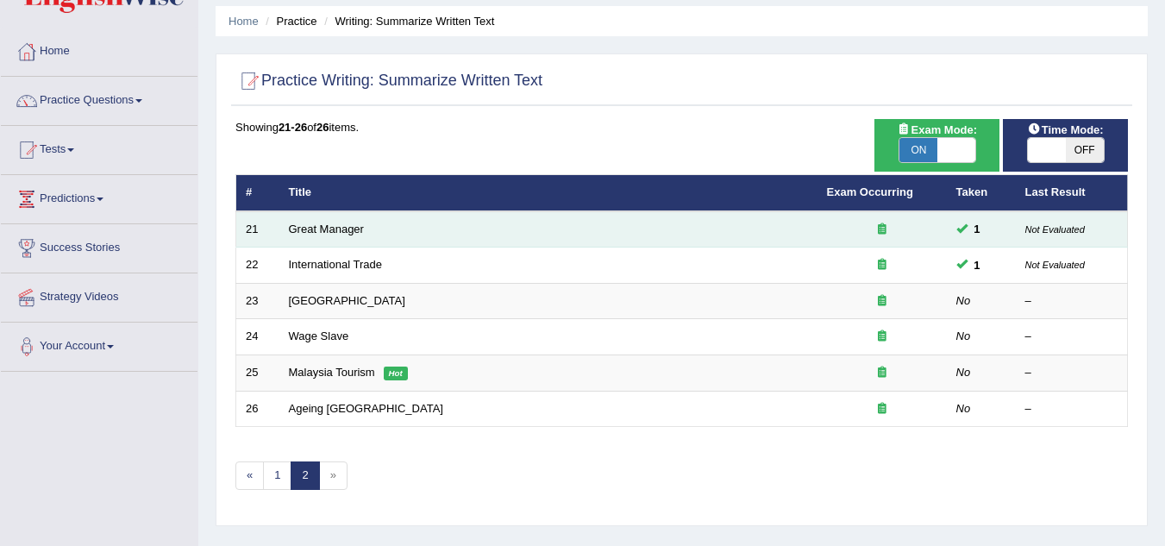
scroll to position [86, 0]
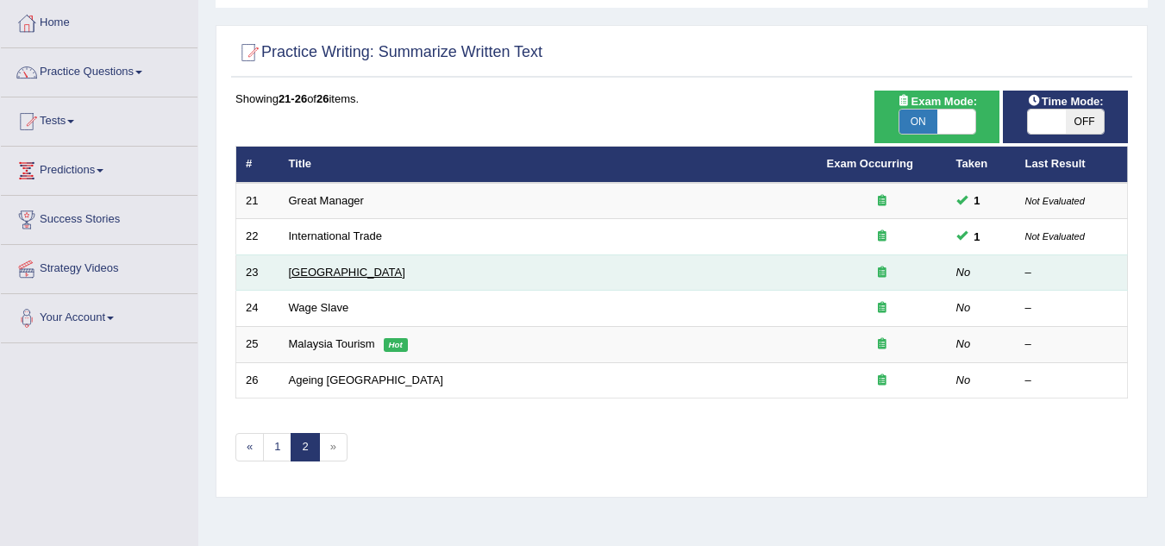
click at [339, 273] on link "[GEOGRAPHIC_DATA]" at bounding box center [347, 272] width 116 height 13
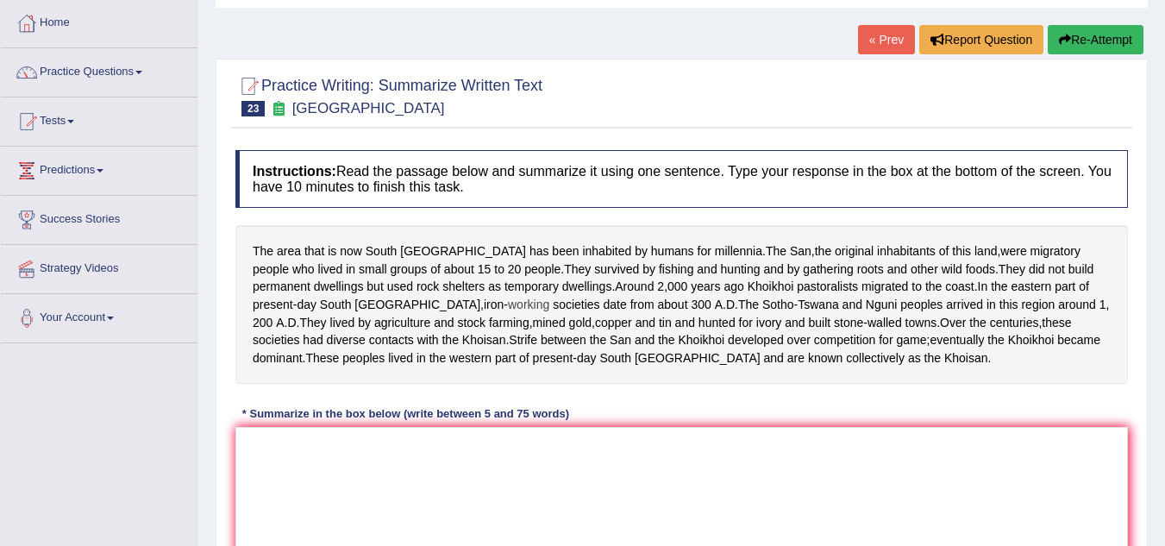
scroll to position [172, 0]
